Goal: Information Seeking & Learning: Learn about a topic

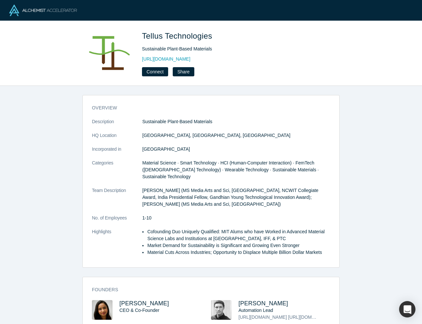
click at [362, 107] on div "overview Description Sustainable Plant-Based Materials HQ Location [GEOGRAPHIC_…" at bounding box center [211, 205] width 422 height 238
click at [191, 57] on link "[URL][DOMAIN_NAME]" at bounding box center [166, 59] width 48 height 7
click at [183, 36] on span "Tellus Technologies" at bounding box center [178, 35] width 73 height 9
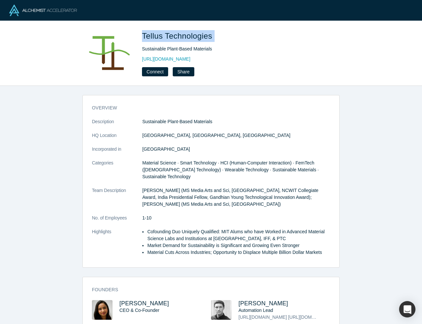
copy span "Tellus Technologies"
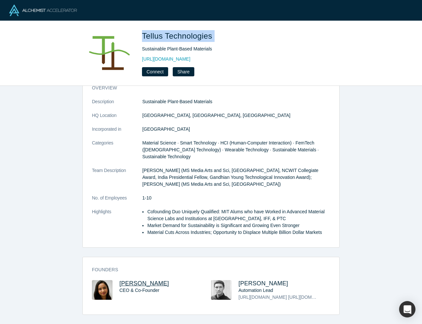
click at [124, 281] on span "[PERSON_NAME]" at bounding box center [145, 283] width 50 height 7
click at [333, 119] on div "overview Description Sustainable Plant-Based Materials HQ Location [GEOGRAPHIC_…" at bounding box center [211, 163] width 257 height 167
